Goal: Check status: Check status

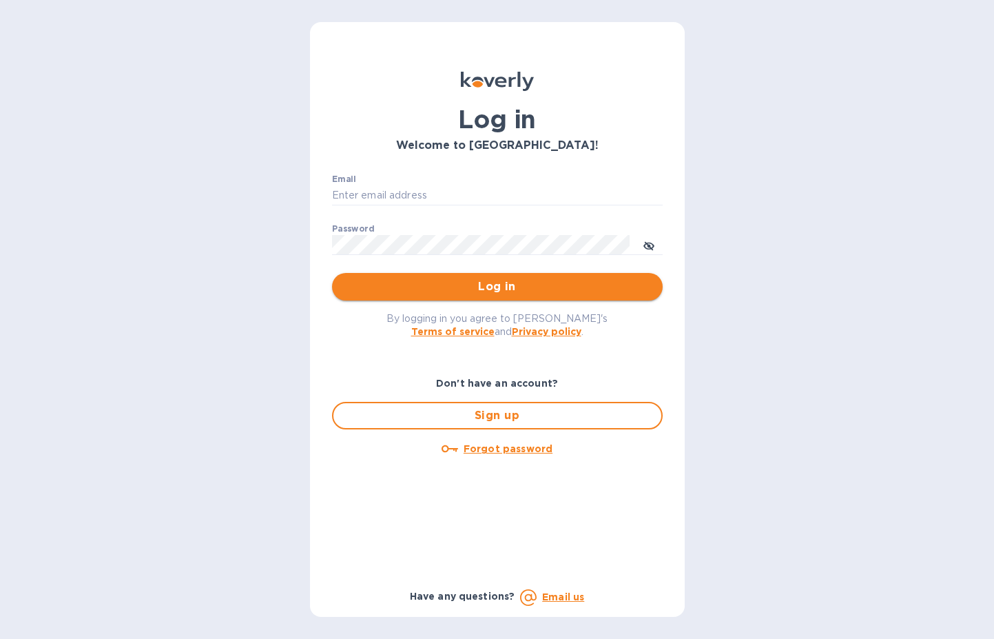
type input "[PERSON_NAME][EMAIL_ADDRESS][DOMAIN_NAME]"
click at [460, 290] on span "Log in" at bounding box center [497, 286] width 309 height 17
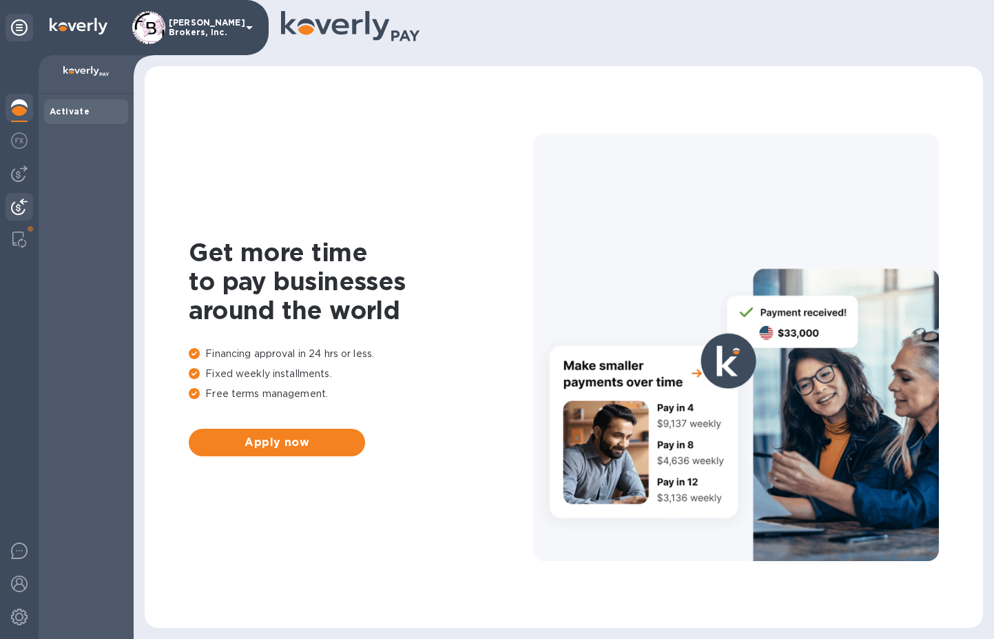
click at [19, 194] on div at bounding box center [20, 208] width 28 height 30
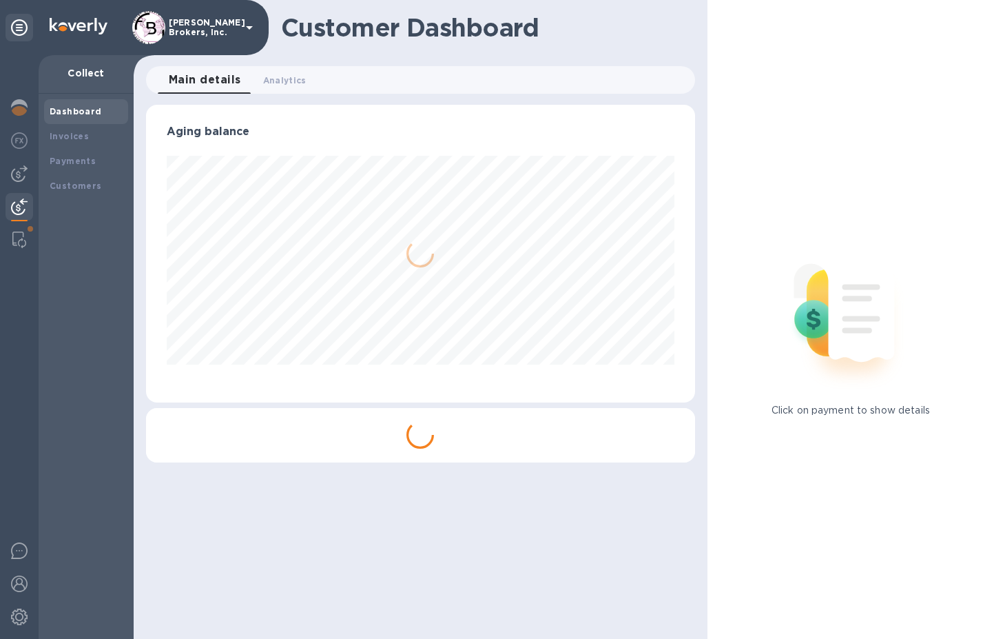
scroll to position [298, 548]
click at [66, 154] on div "Payments" at bounding box center [86, 161] width 73 height 14
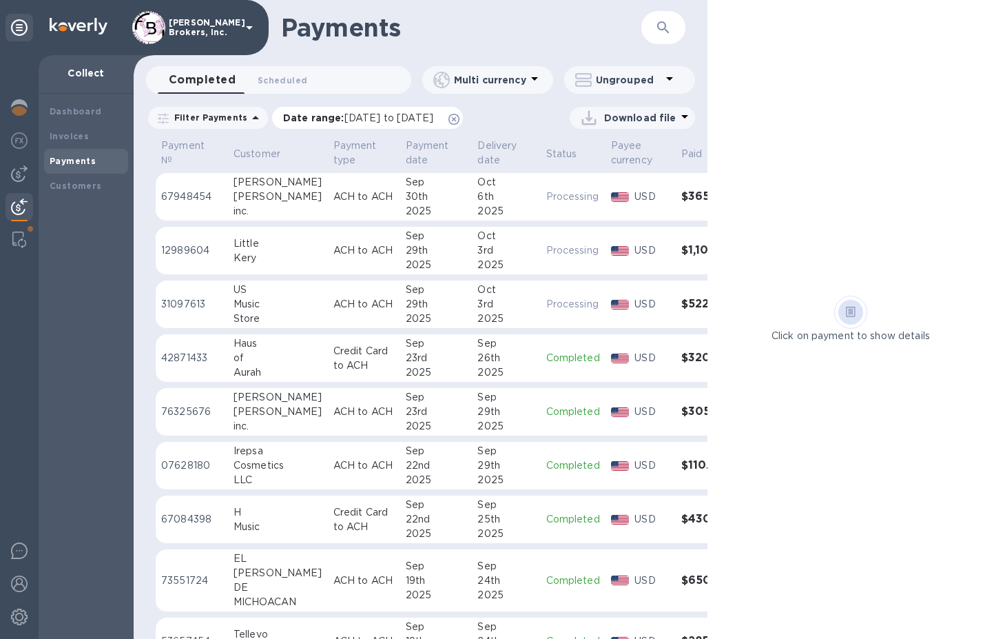
click at [349, 119] on span "[DATE] to [DATE]" at bounding box center [389, 117] width 89 height 11
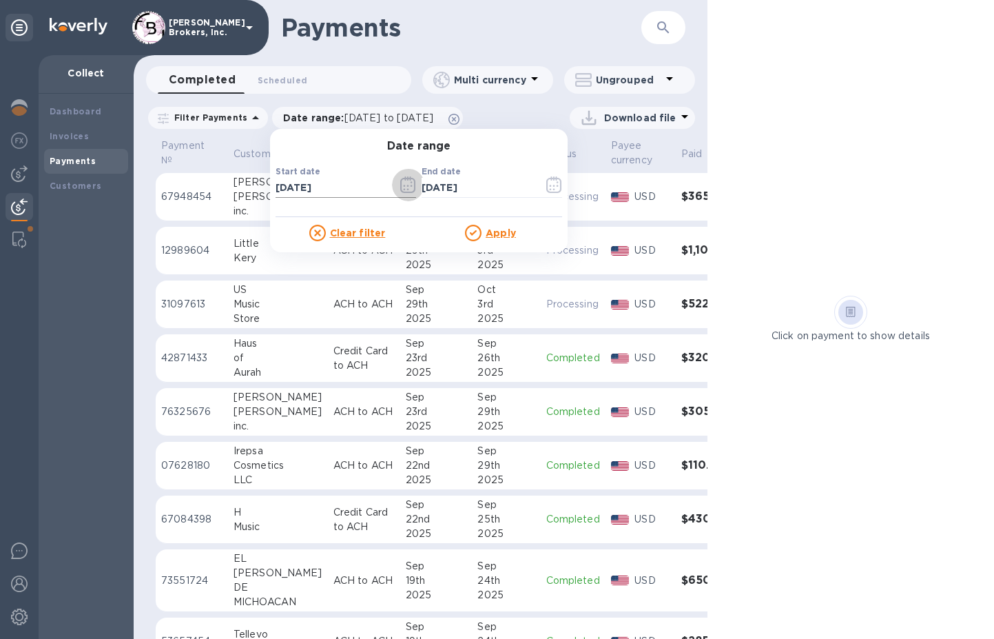
click at [407, 185] on icon "button" at bounding box center [408, 186] width 2 height 2
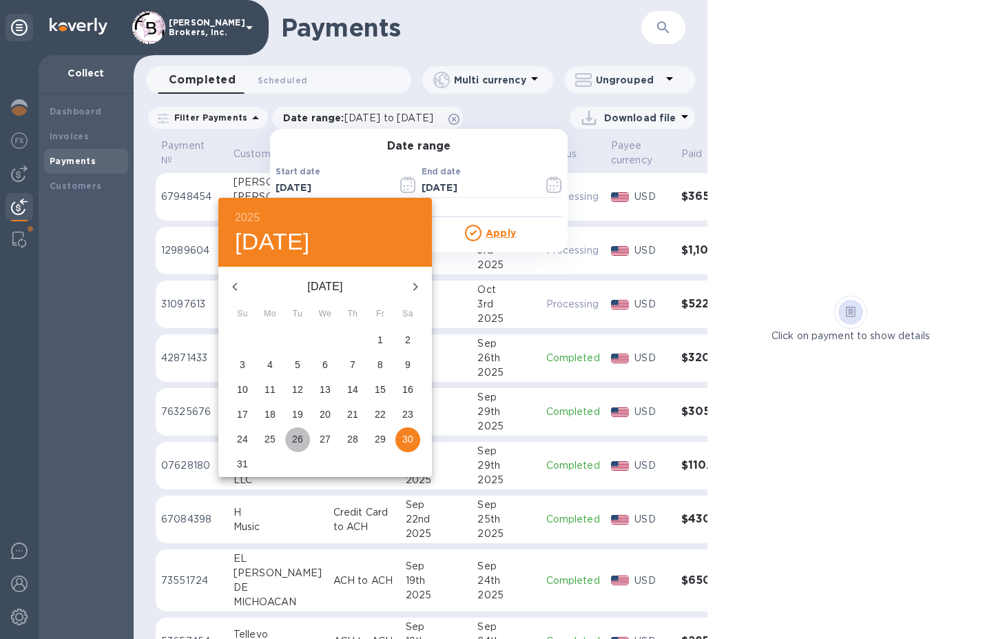
click at [295, 433] on p "26" at bounding box center [297, 439] width 11 height 14
type input "[DATE]"
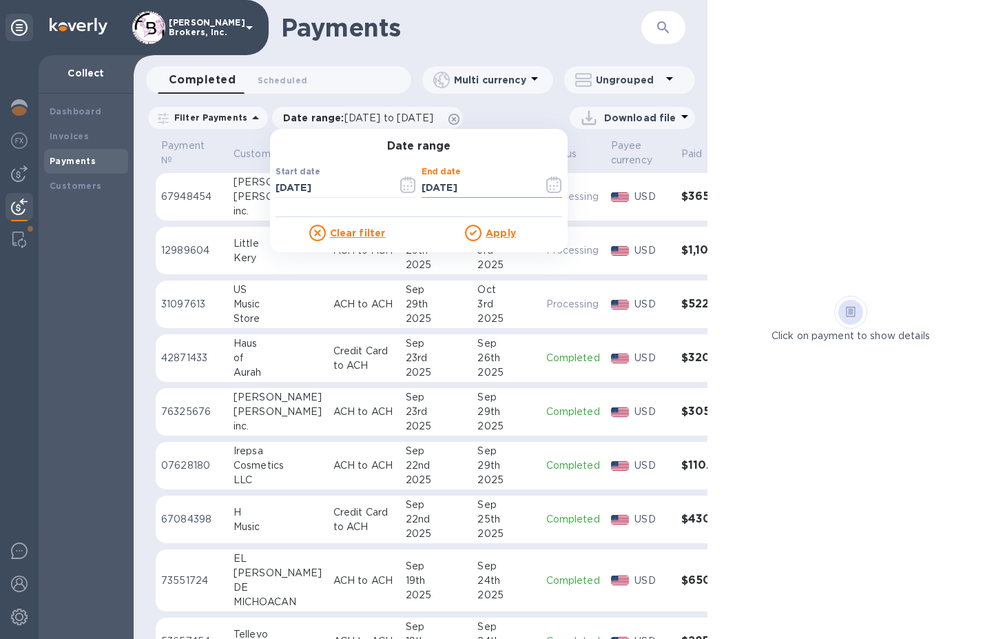
click at [491, 232] on u "Apply" at bounding box center [501, 232] width 30 height 11
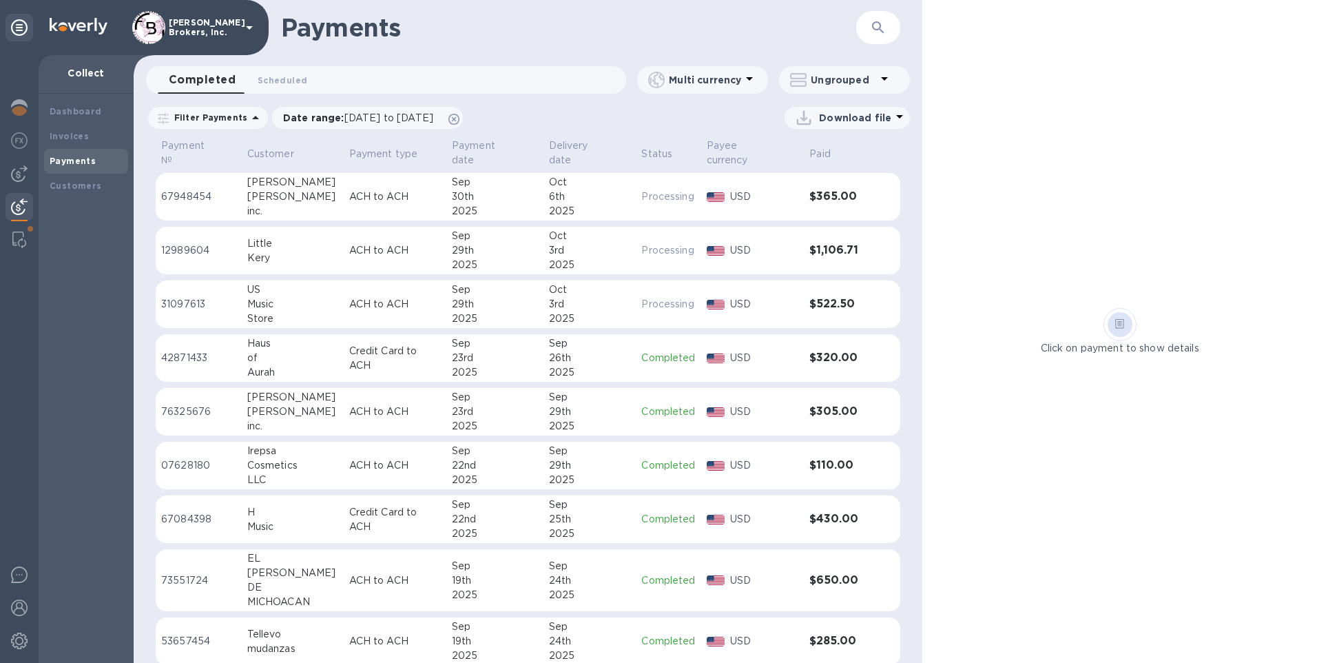
click at [569, 404] on div "29th" at bounding box center [590, 411] width 82 height 14
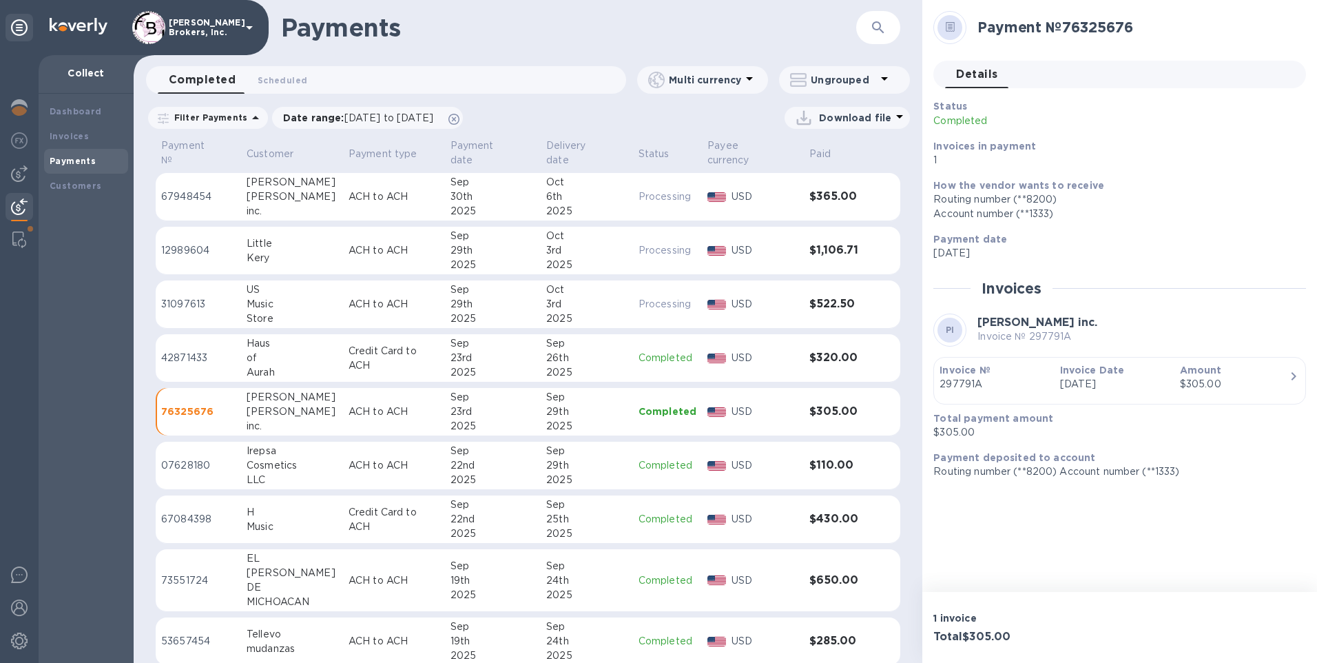
click at [588, 351] on div "26th" at bounding box center [586, 358] width 81 height 14
click at [207, 297] on p "31097613" at bounding box center [198, 304] width 74 height 14
click at [377, 243] on p "ACH to ACH" at bounding box center [395, 250] width 92 height 14
click at [349, 189] on p "ACH to ACH" at bounding box center [395, 196] width 92 height 14
